Goal: Task Accomplishment & Management: Use online tool/utility

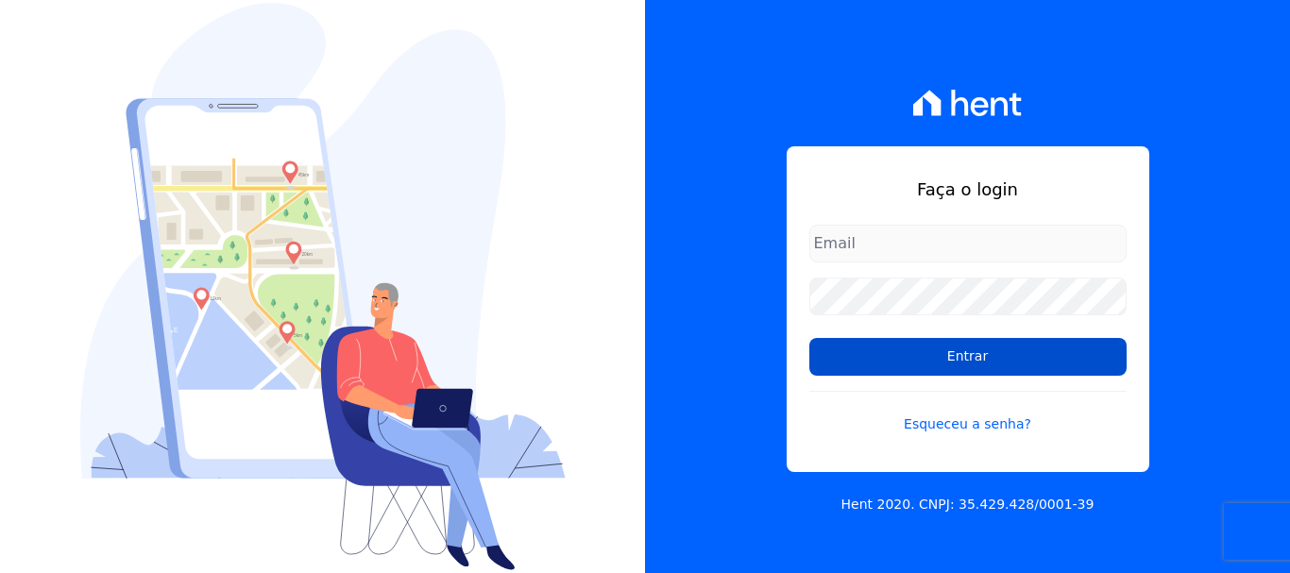
type input "erica@petraeng.com.br"
click at [963, 357] on input "Entrar" at bounding box center [967, 357] width 317 height 38
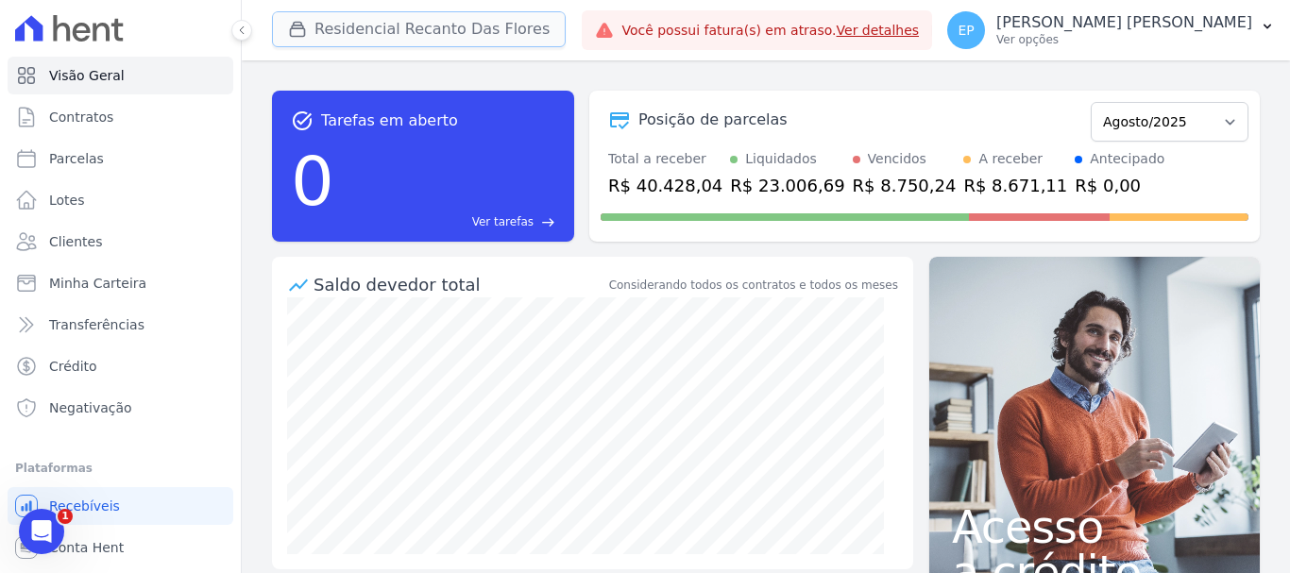
click at [352, 31] on button "Residencial Recanto Das Flores" at bounding box center [419, 29] width 294 height 36
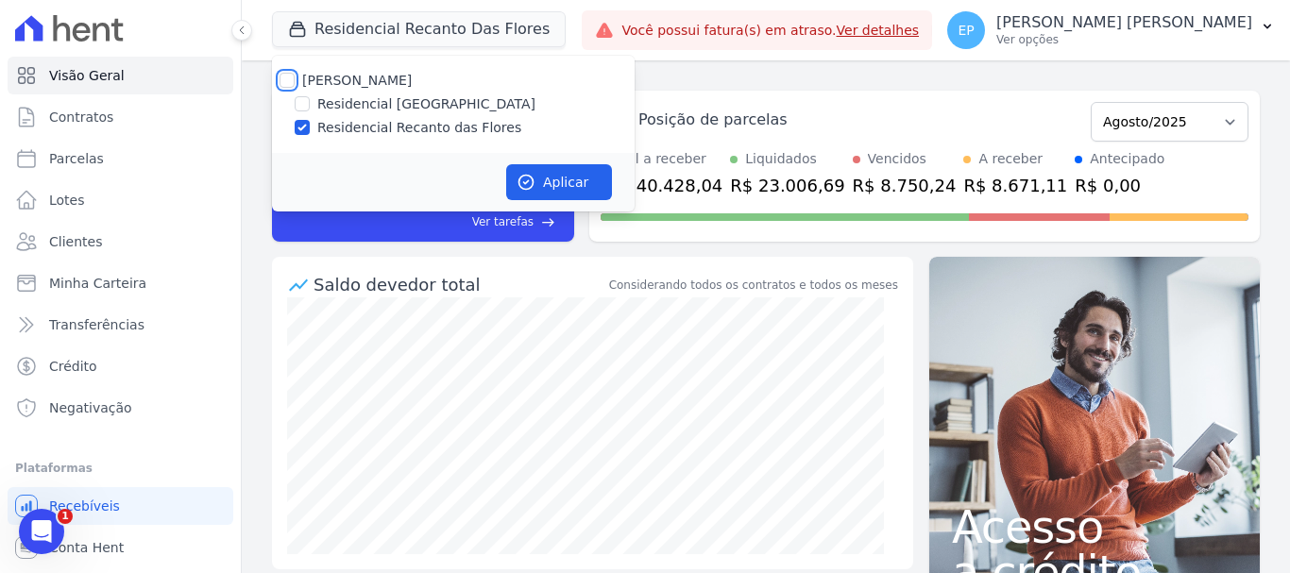
click at [283, 82] on input "[PERSON_NAME]" at bounding box center [286, 80] width 15 height 15
checkbox input "true"
click at [578, 184] on button "Aplicar" at bounding box center [559, 182] width 106 height 36
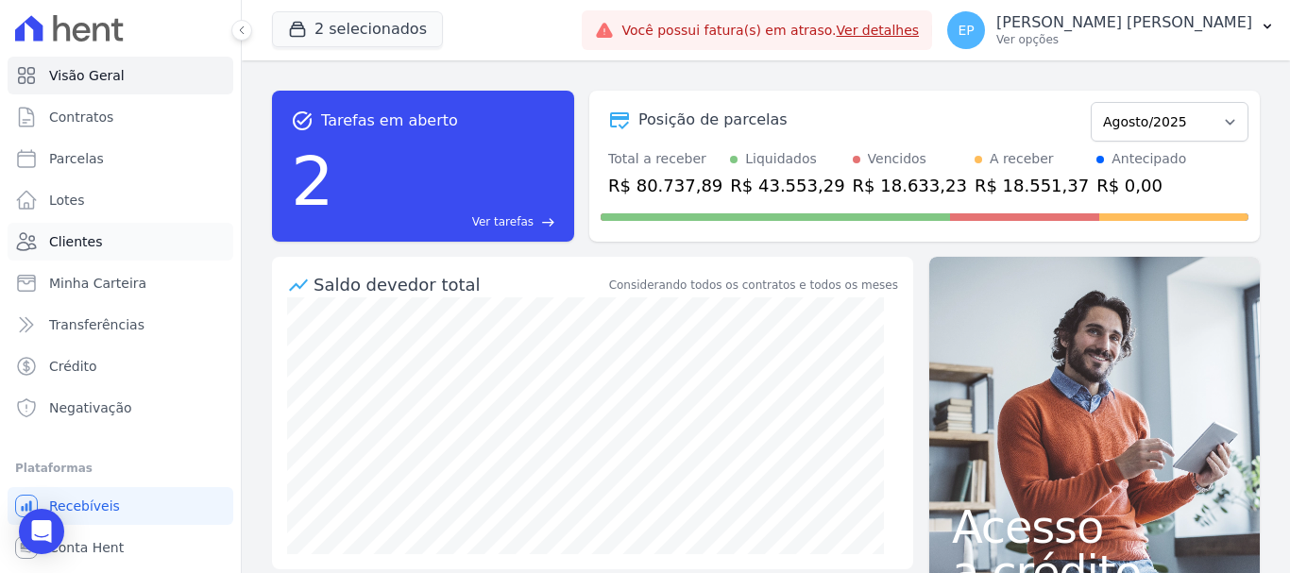
click at [89, 240] on span "Clientes" at bounding box center [75, 241] width 53 height 19
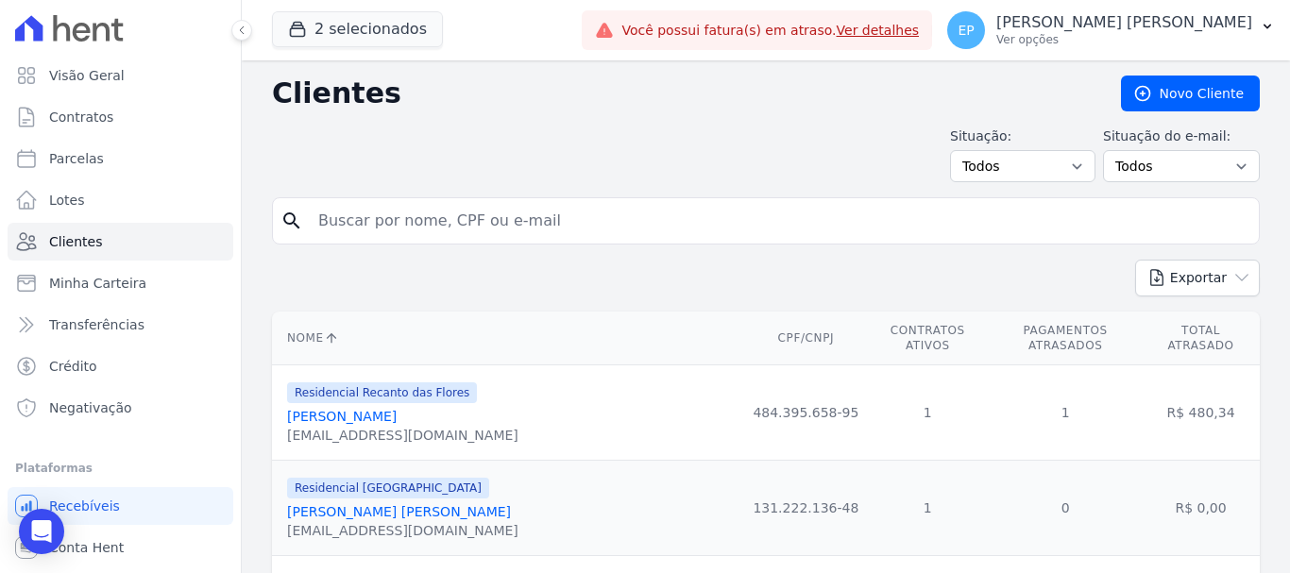
drag, startPoint x: 359, startPoint y: 224, endPoint x: 370, endPoint y: 223, distance: 11.4
click at [361, 224] on input "search" at bounding box center [779, 221] width 944 height 38
type input "[PERSON_NAME]"
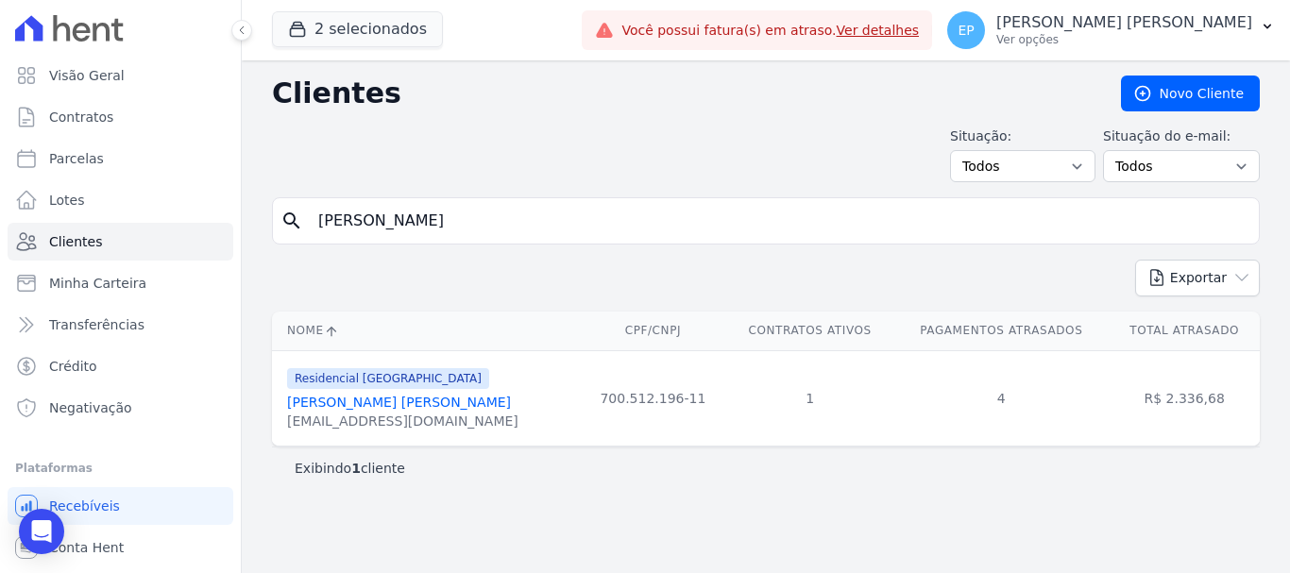
click at [353, 400] on link "[PERSON_NAME] [PERSON_NAME]" at bounding box center [399, 402] width 224 height 15
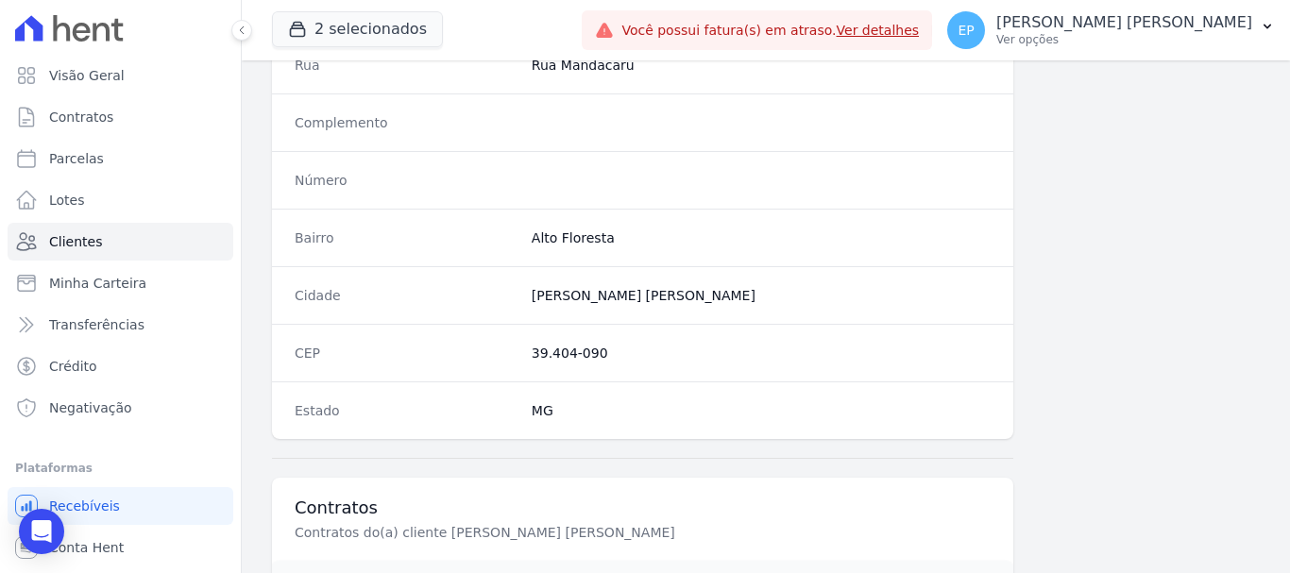
scroll to position [1193, 0]
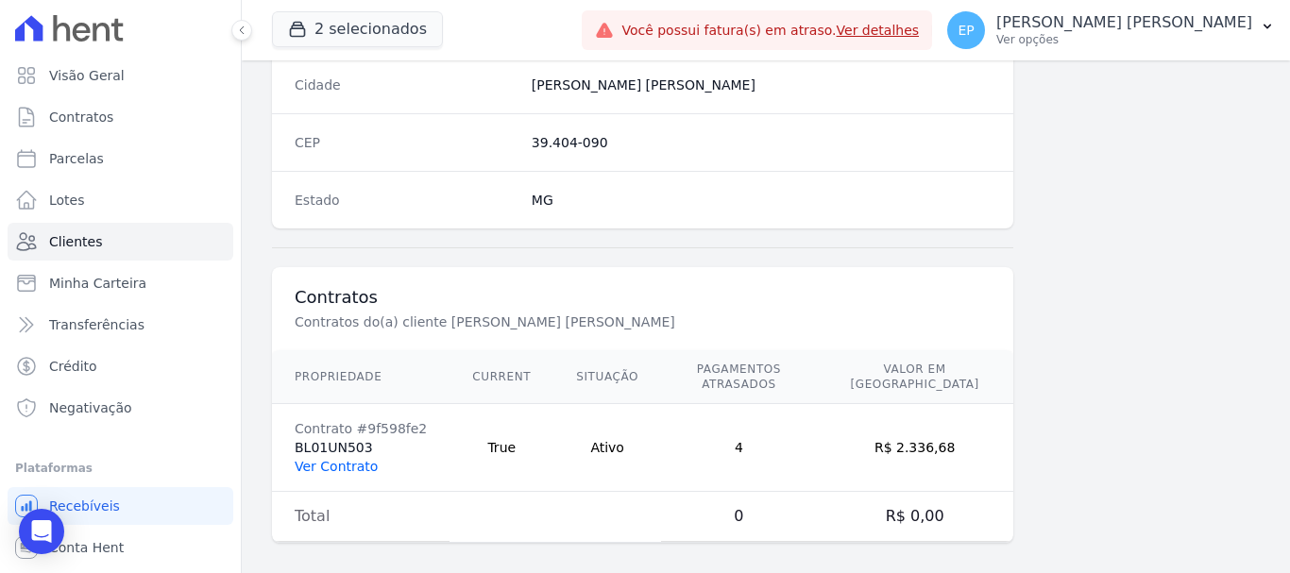
click at [356, 459] on link "Ver Contrato" at bounding box center [336, 466] width 83 height 15
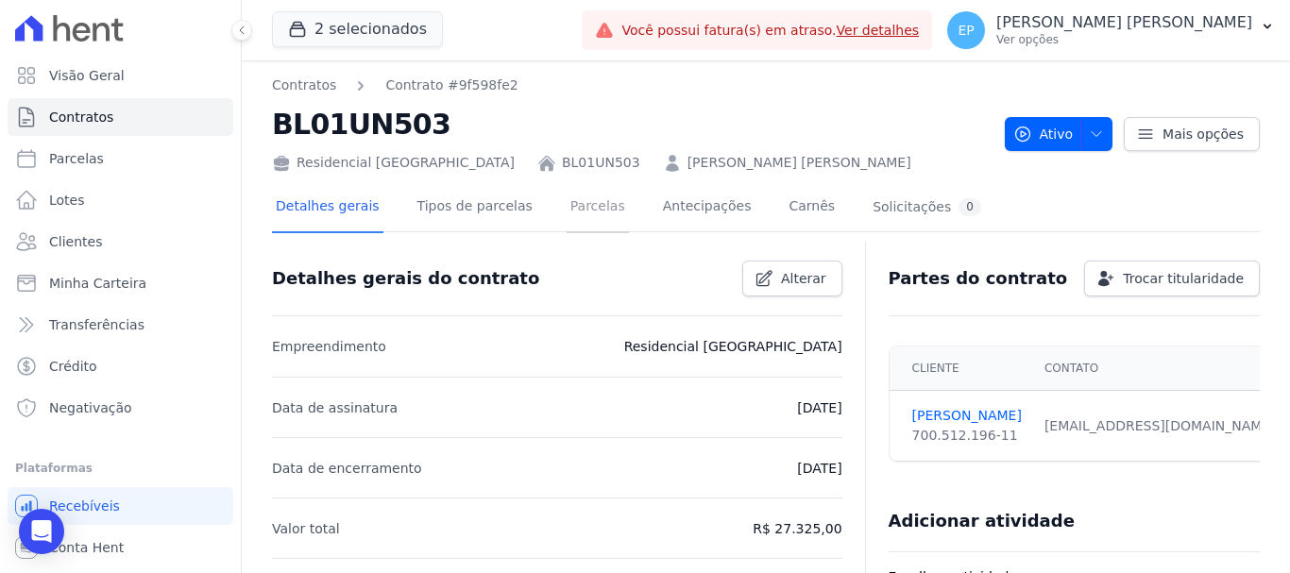
click at [570, 204] on link "Parcelas" at bounding box center [597, 208] width 62 height 50
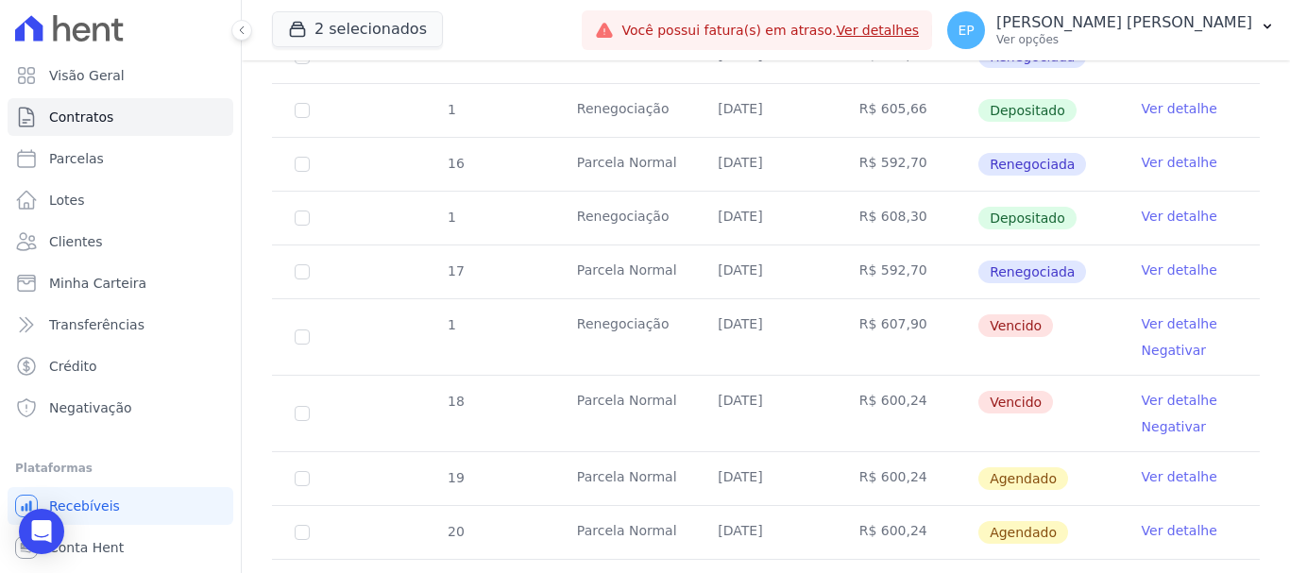
scroll to position [1322, 0]
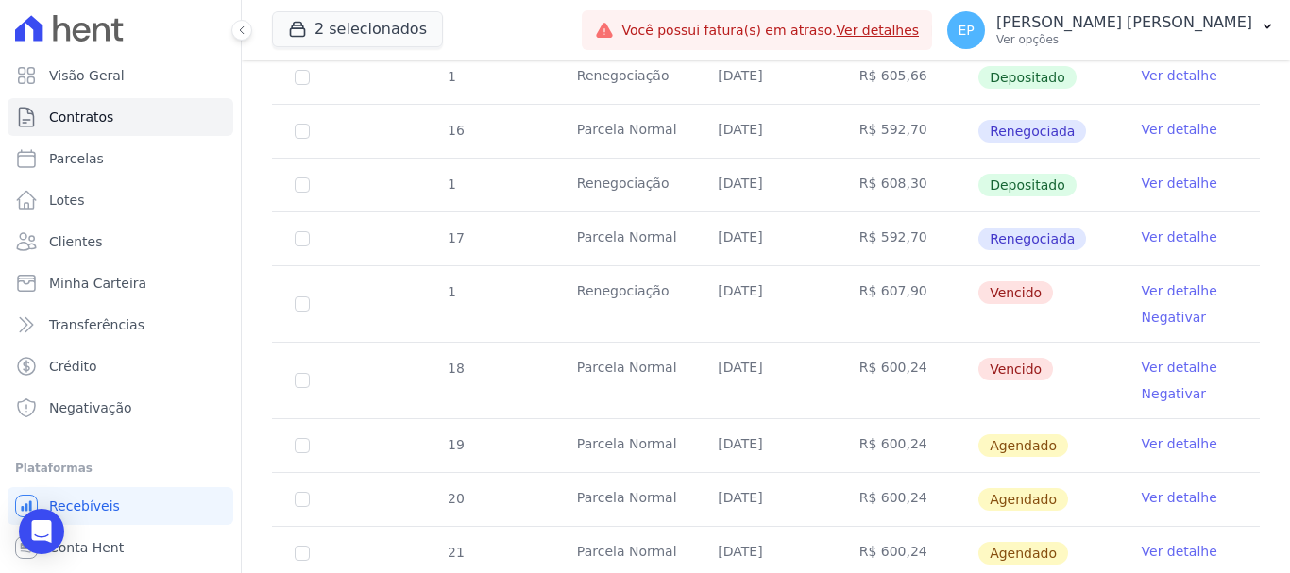
click at [1170, 358] on link "Ver detalhe" at bounding box center [1179, 367] width 76 height 19
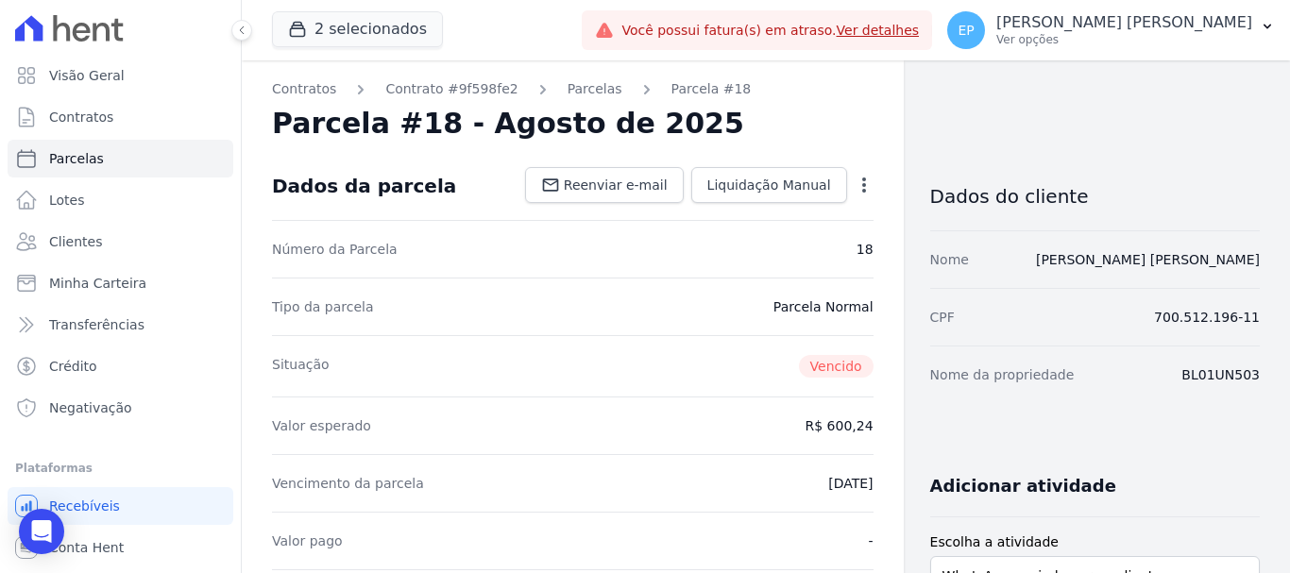
click at [854, 187] on icon "button" at bounding box center [863, 185] width 19 height 19
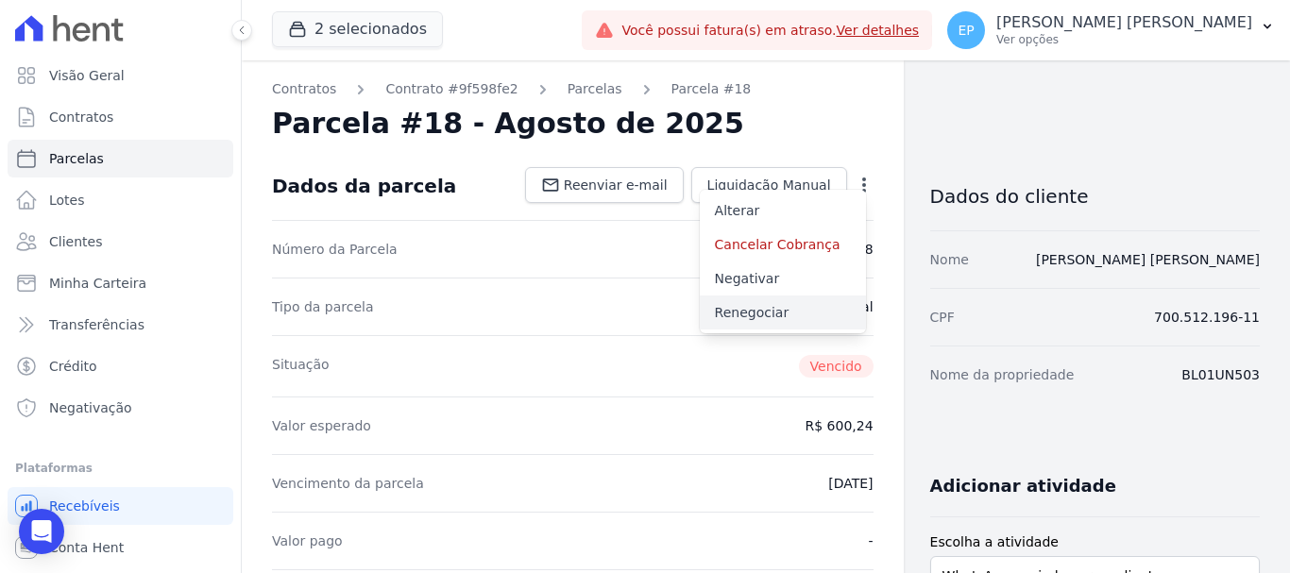
click at [731, 317] on link "Renegociar" at bounding box center [783, 312] width 166 height 34
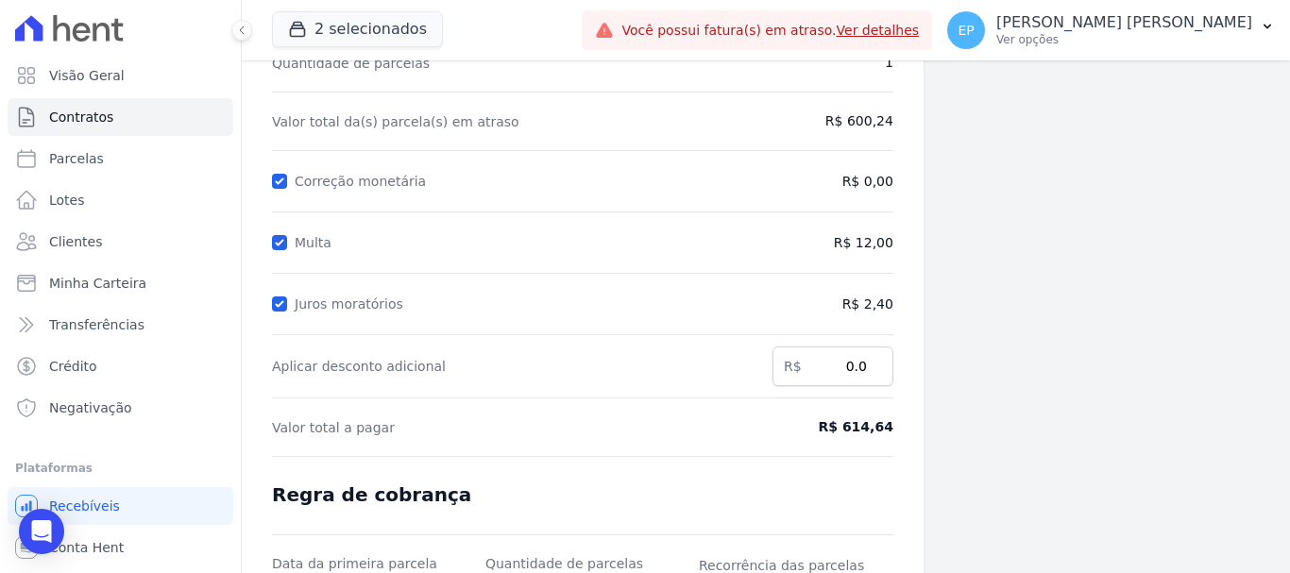
scroll to position [373, 0]
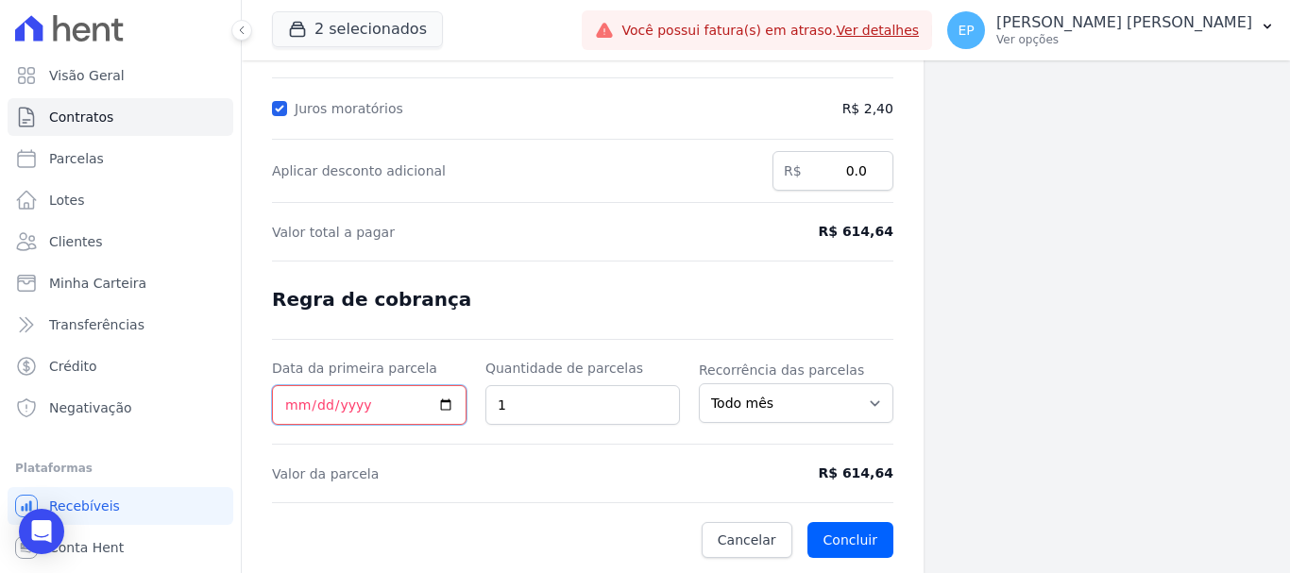
drag, startPoint x: 287, startPoint y: 410, endPoint x: 303, endPoint y: 393, distance: 23.4
click at [287, 404] on input "Data da primeira parcela" at bounding box center [369, 405] width 194 height 40
type input "[DATE]"
click at [846, 546] on button "Concluir" at bounding box center [850, 540] width 86 height 36
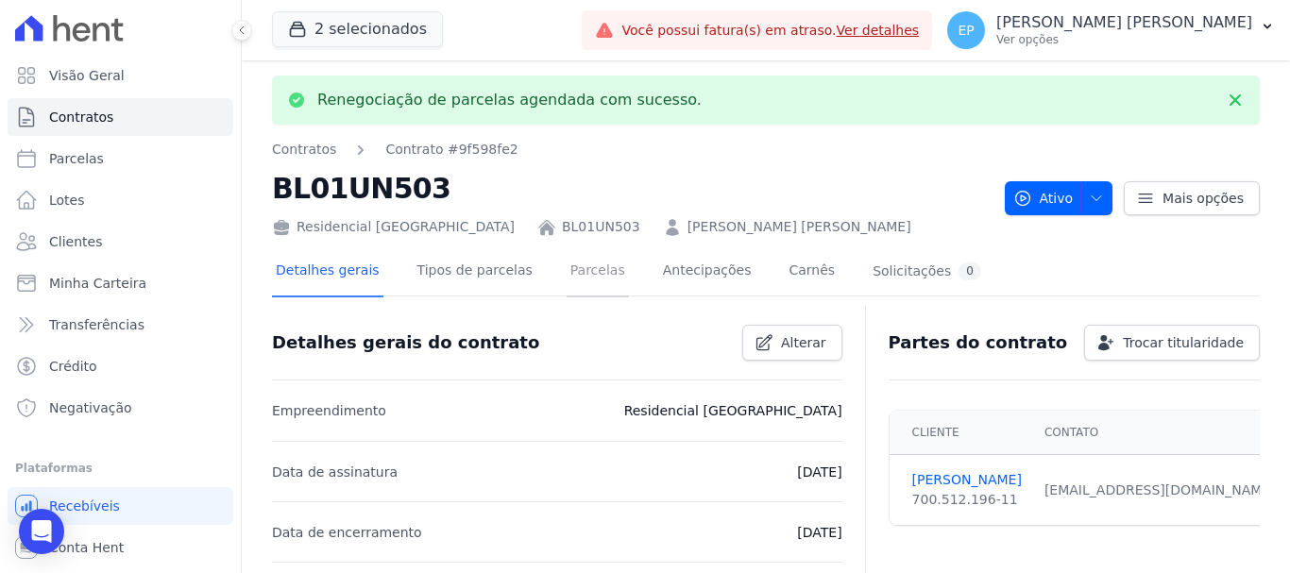
click at [580, 278] on link "Parcelas" at bounding box center [597, 272] width 62 height 50
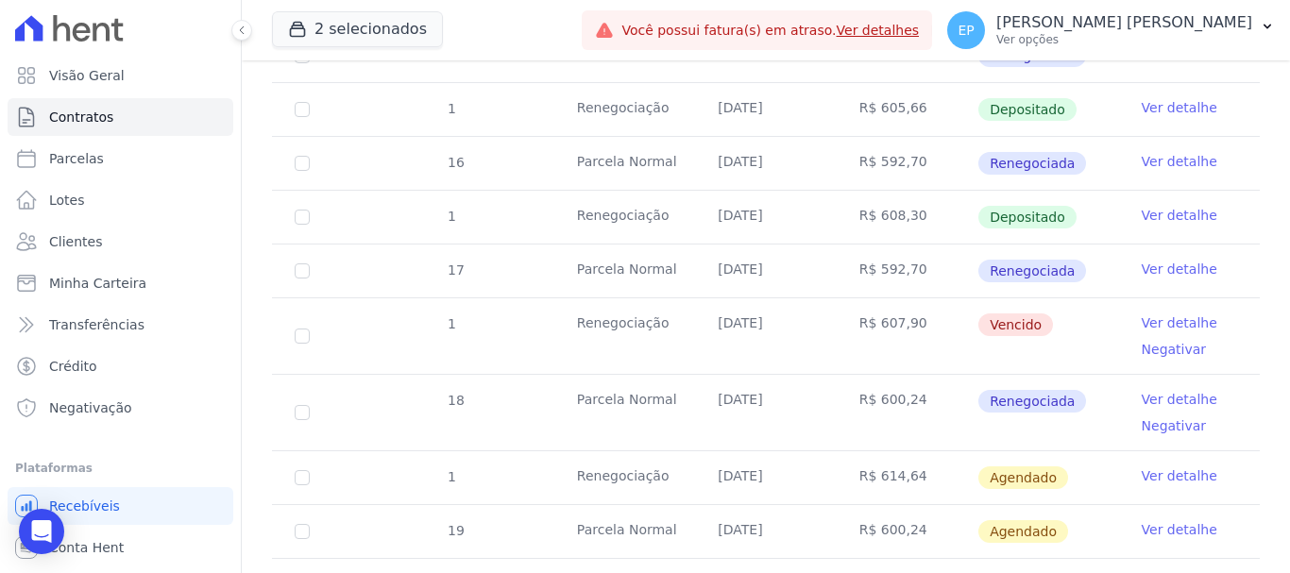
scroll to position [1322, 0]
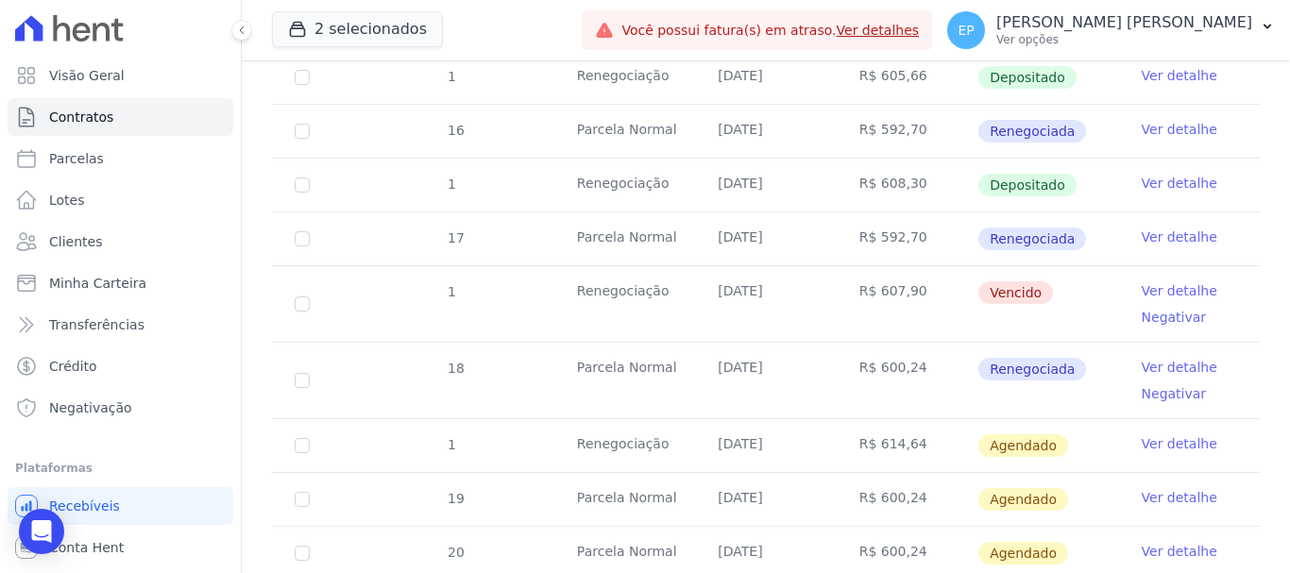
click at [1157, 434] on link "Ver detalhe" at bounding box center [1179, 443] width 76 height 19
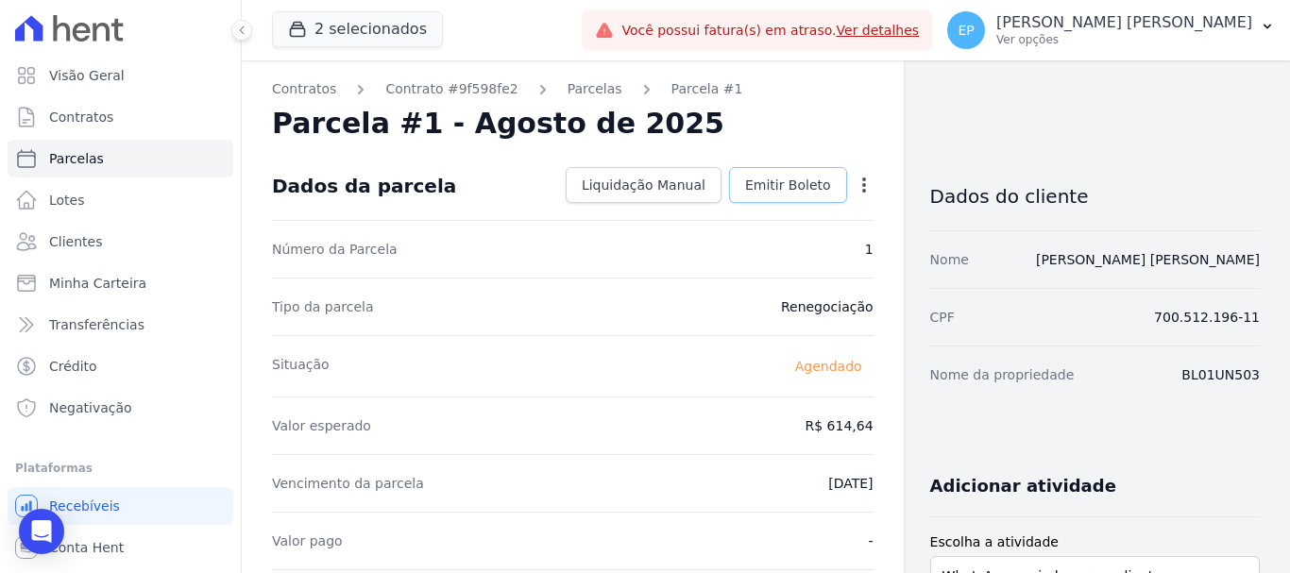
click at [766, 189] on span "Emitir Boleto" at bounding box center [788, 185] width 86 height 19
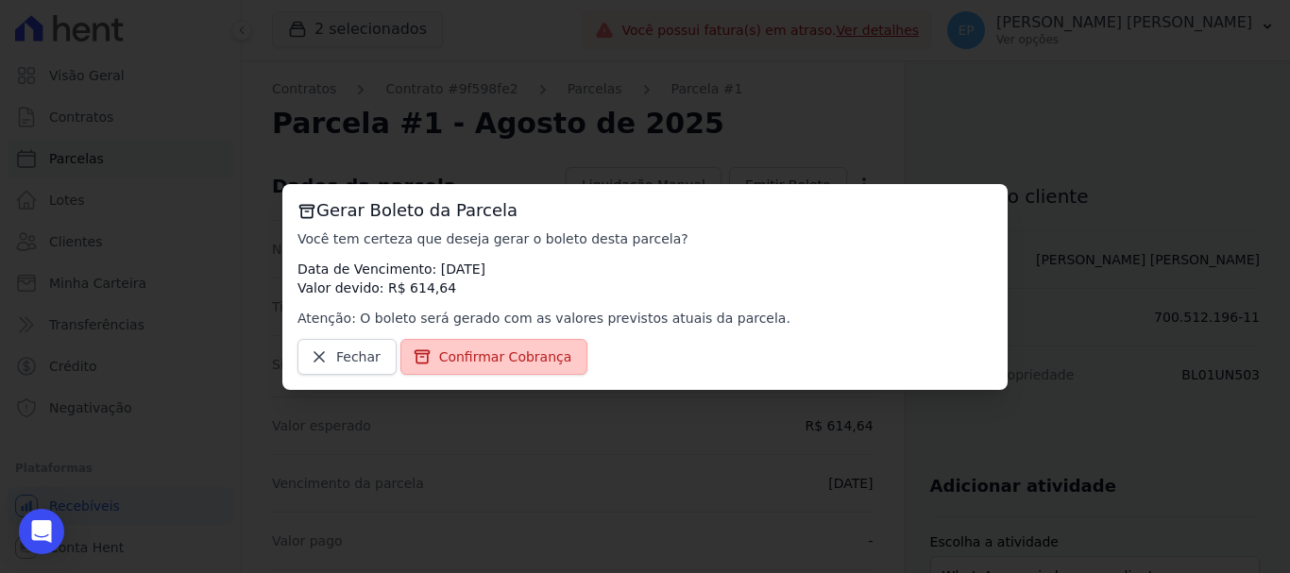
click at [542, 362] on span "Confirmar Cobrança" at bounding box center [505, 356] width 133 height 19
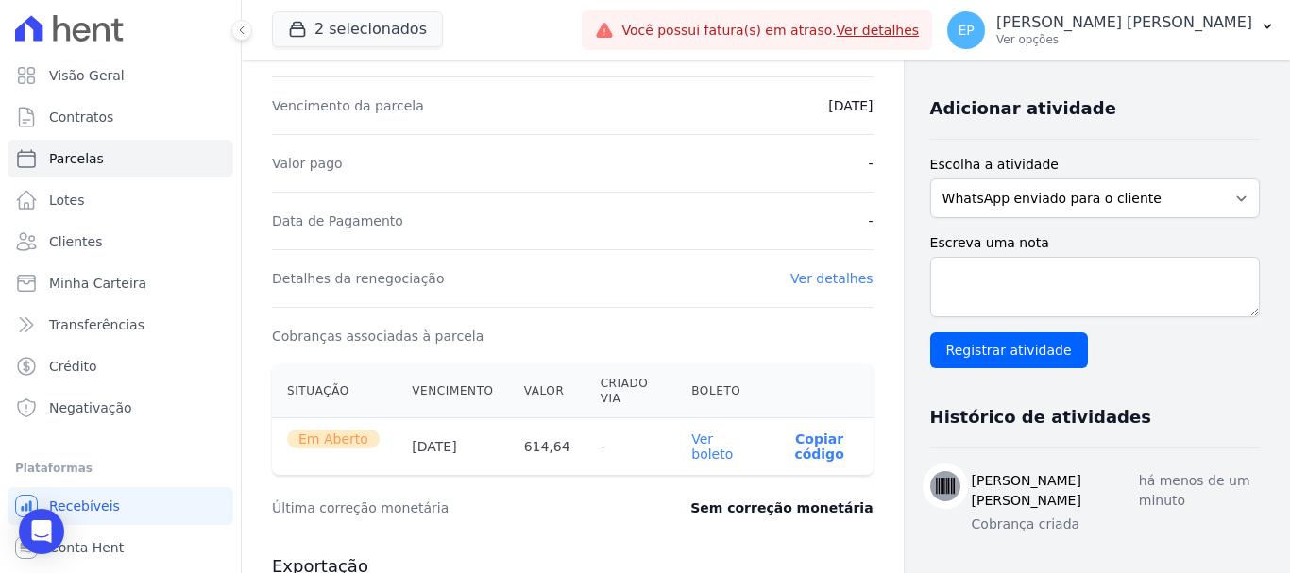
scroll to position [566, 0]
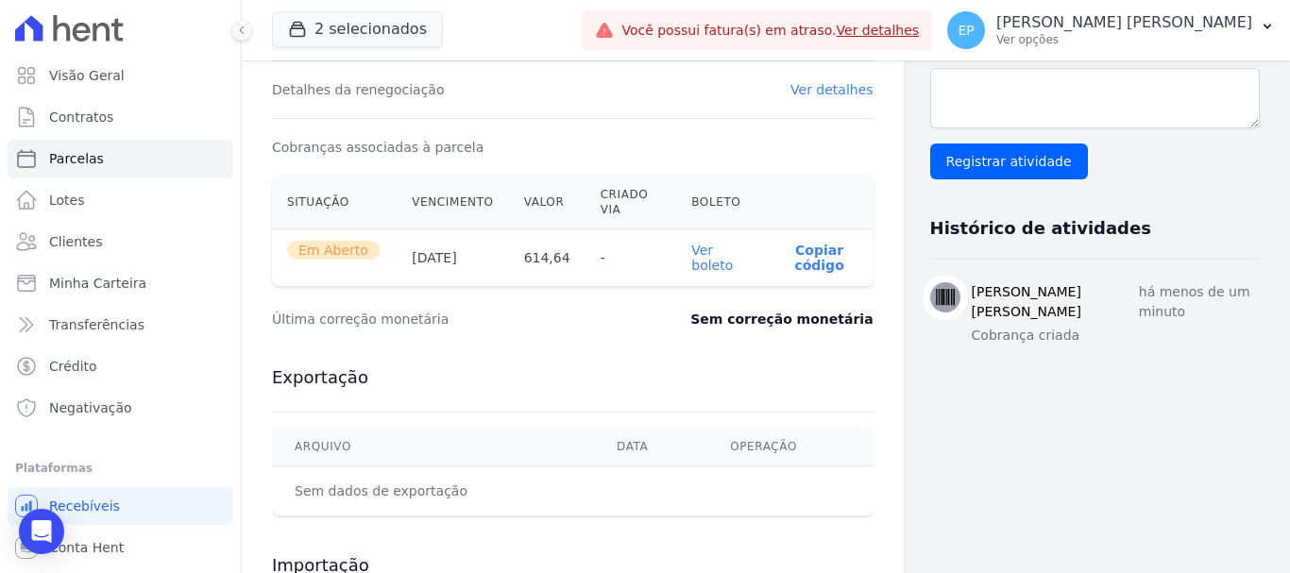
click at [807, 268] on p "Copiar código" at bounding box center [819, 258] width 77 height 30
